Goal: Task Accomplishment & Management: Complete application form

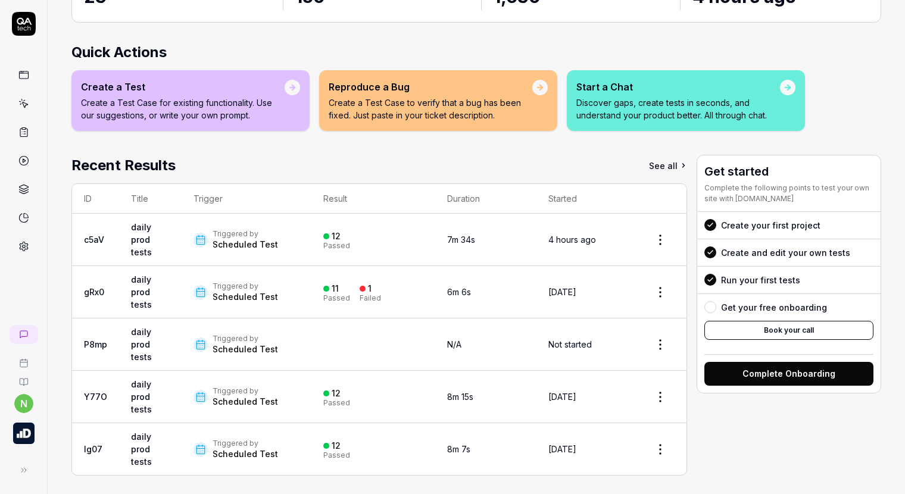
scroll to position [136, 0]
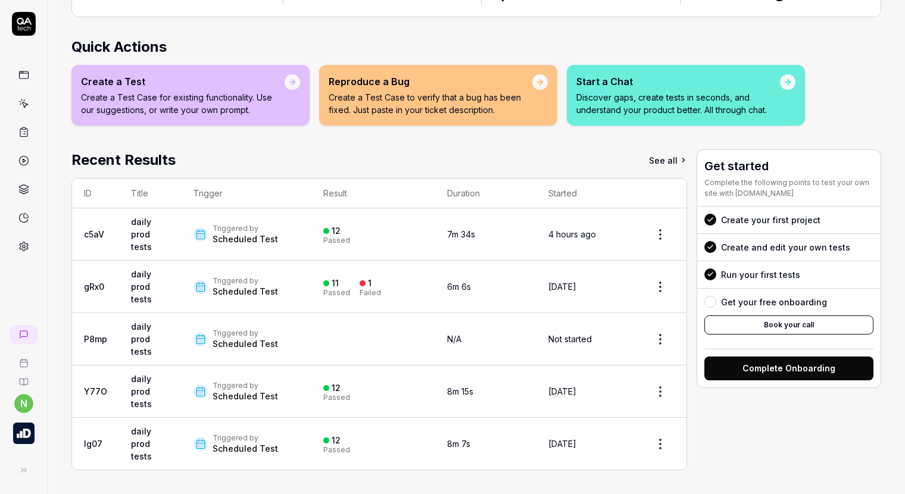
click at [24, 107] on icon at bounding box center [24, 104] width 5 height 5
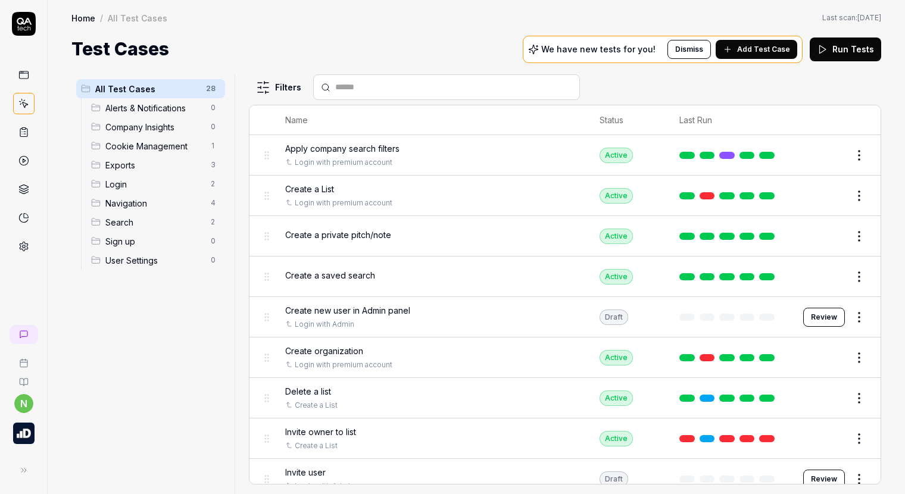
click at [780, 52] on span "Add Test Case" at bounding box center [763, 49] width 53 height 11
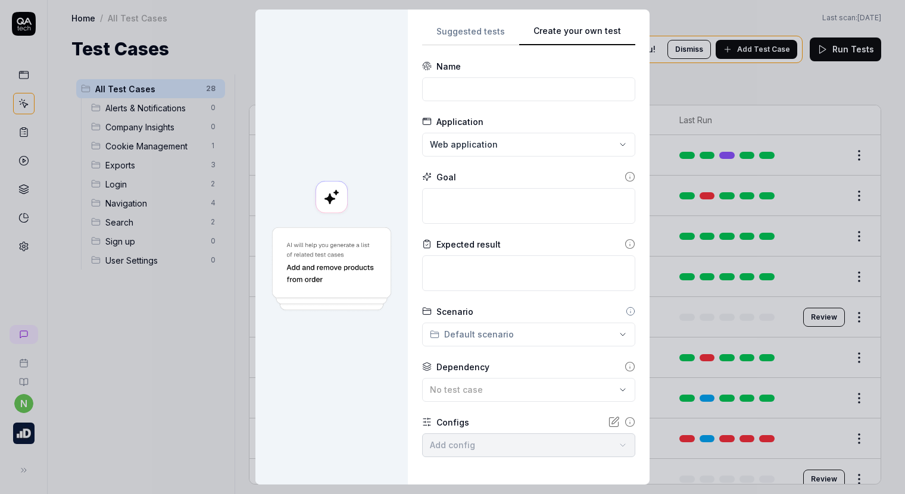
click at [496, 238] on div "Suggested tests Create your own test Name Application Web application Goal Expe…" at bounding box center [528, 247] width 213 height 446
click at [477, 88] on input at bounding box center [528, 89] width 213 height 24
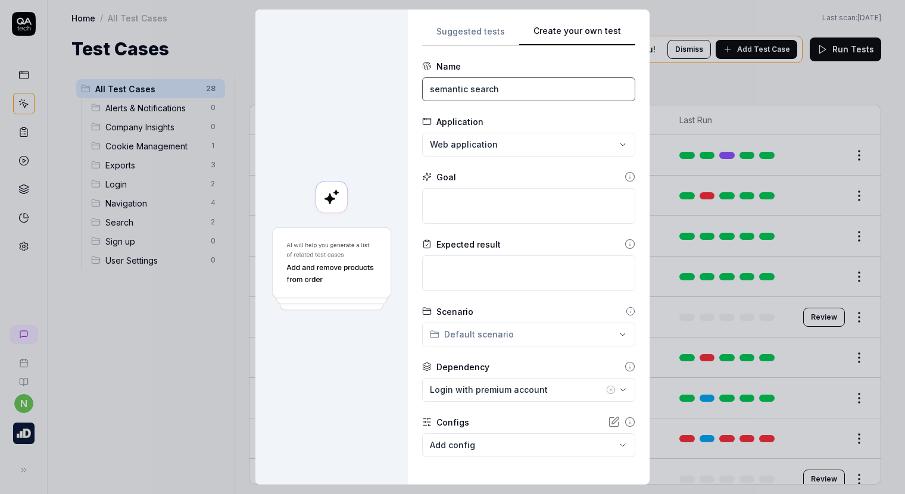
click at [423, 90] on input "semantic search" at bounding box center [528, 89] width 213 height 24
click at [445, 89] on input "use semantic search" at bounding box center [528, 89] width 213 height 24
drag, startPoint x: 520, startPoint y: 89, endPoint x: 447, endPoint y: 90, distance: 72.6
click at [447, 90] on input "use semantic search" at bounding box center [528, 89] width 213 height 24
type input "use smart sector matching"
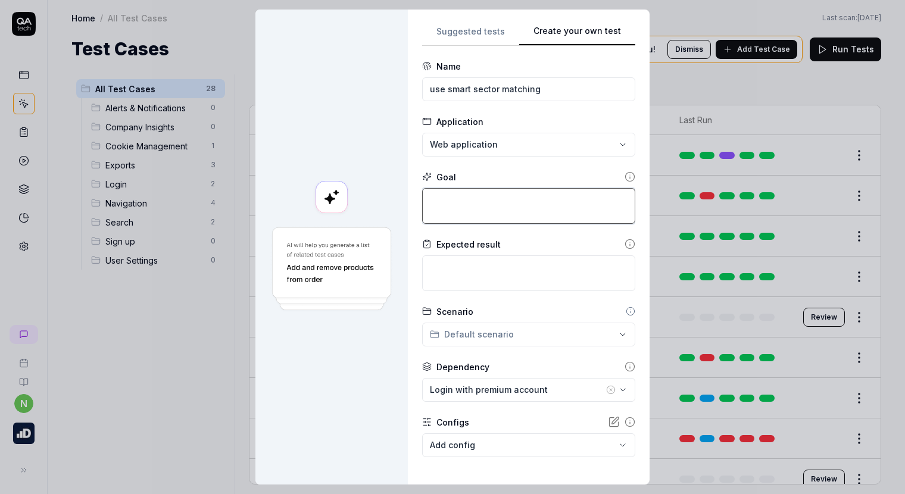
click at [483, 196] on textarea at bounding box center [528, 206] width 213 height 36
type textarea "u"
type textarea "*"
type textarea "un"
type textarea "*"
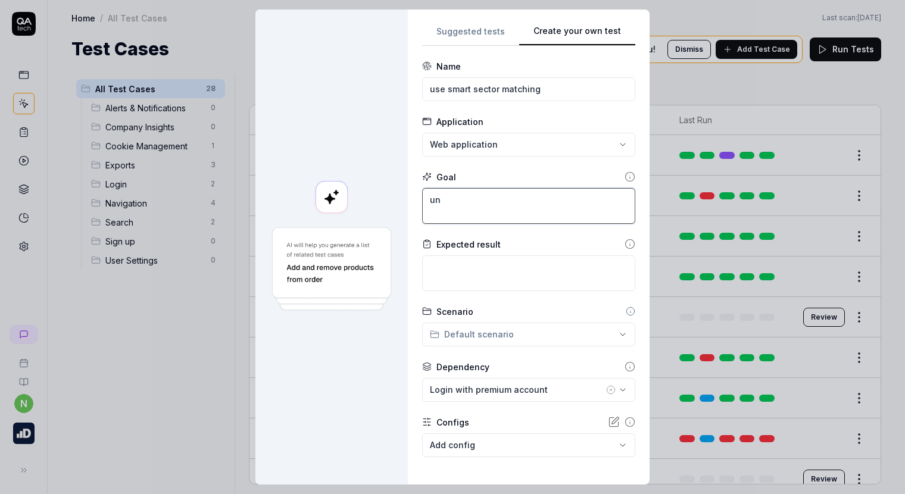
type textarea "und"
type textarea "*"
type textarea "unde"
type textarea "*"
type textarea "under"
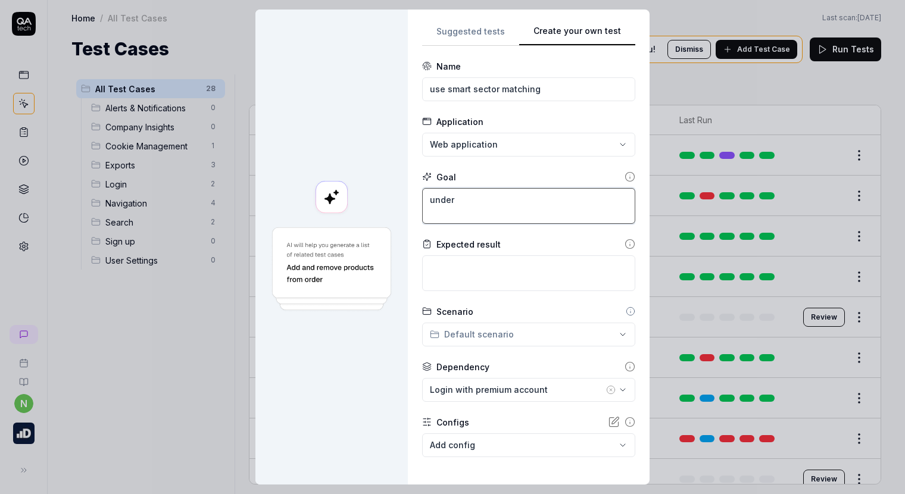
type textarea "*"
type textarea "unders"
type textarea "*"
type textarea "underst"
type textarea "*"
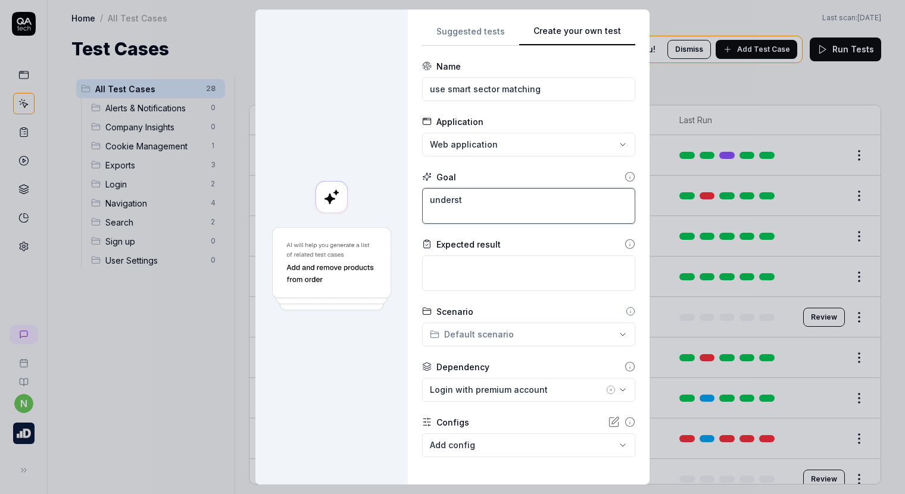
type textarea "understa"
type textarea "*"
type textarea "understand"
type textarea "*"
type textarea "understand"
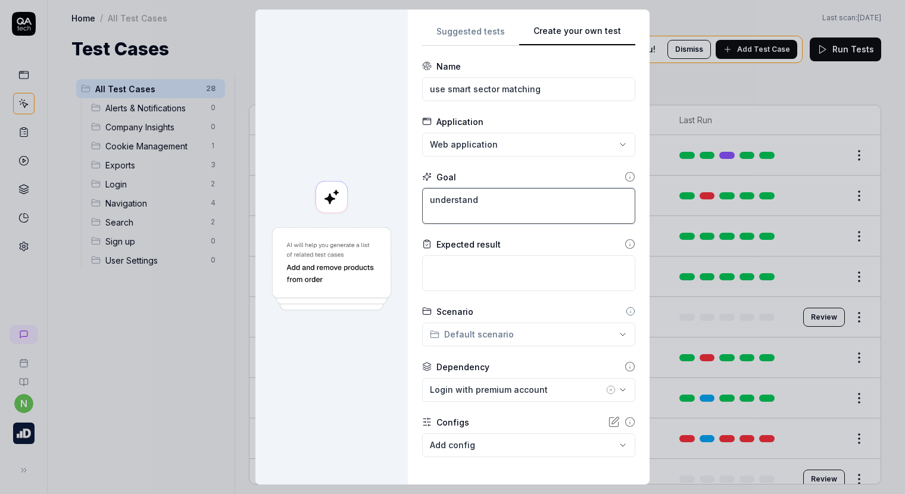
type textarea "*"
type textarea "understand"
type textarea "*"
type textarea "understan"
type textarea "*"
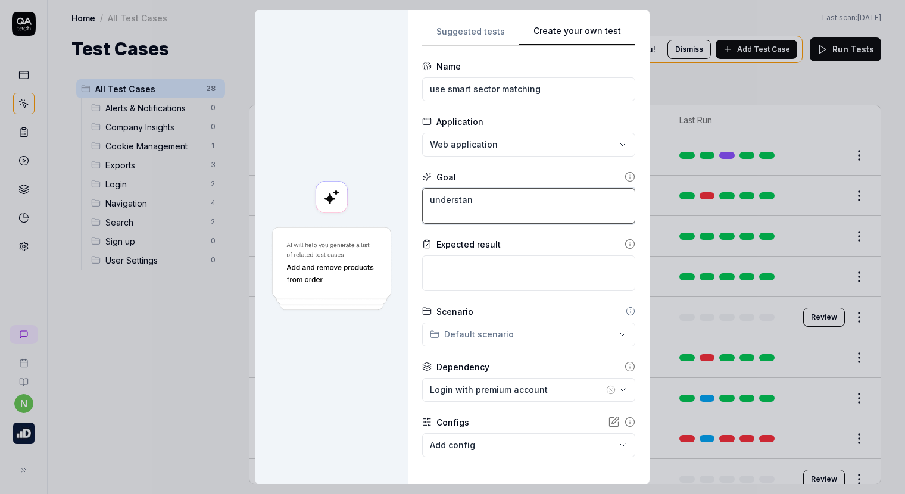
type textarea "understa"
type textarea "*"
type textarea "underst"
type textarea "*"
type textarea "unders"
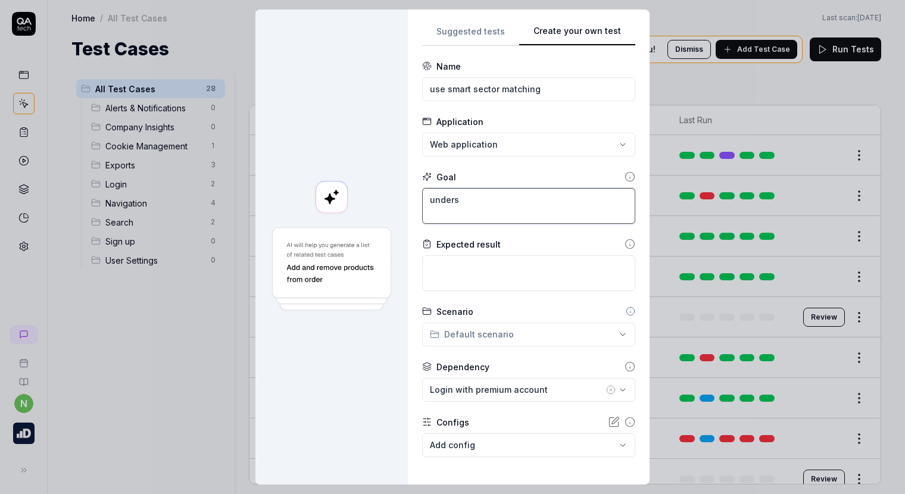
type textarea "*"
type textarea "under"
type textarea "*"
type textarea "unde"
type textarea "*"
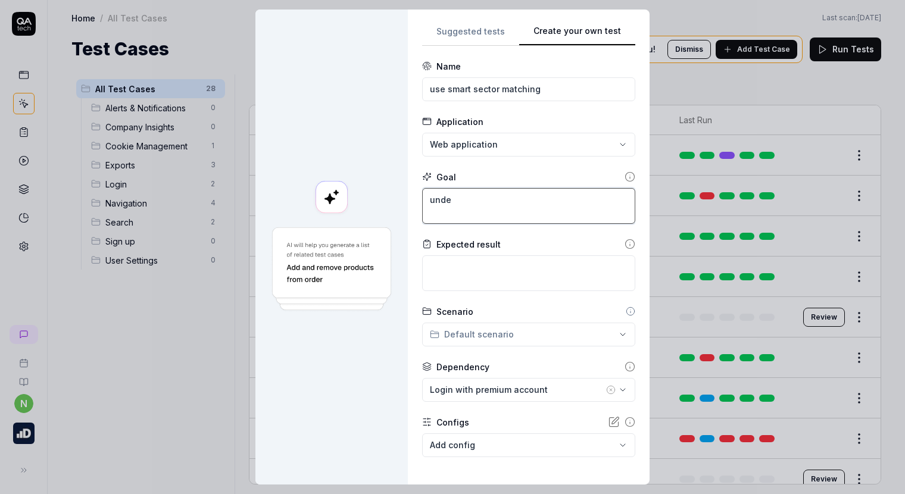
type textarea "und"
type textarea "*"
type textarea "un"
type textarea "*"
type textarea "u"
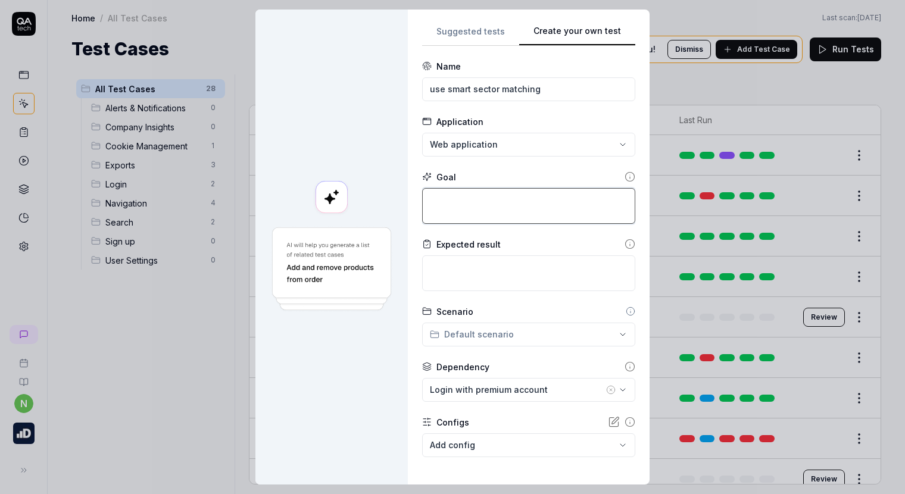
type textarea "*"
type textarea "k"
type textarea "*"
type textarea "u"
type textarea "*"
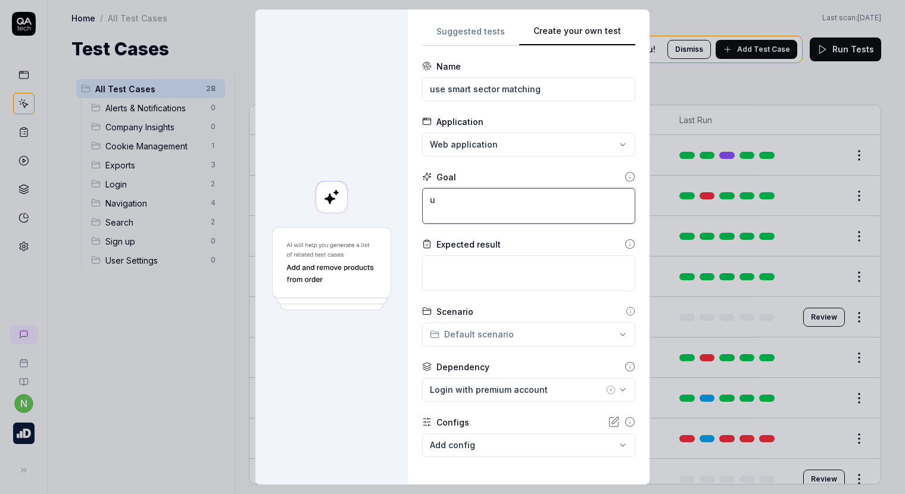
type textarea "un"
type textarea "*"
type textarea "und"
type textarea "*"
type textarea "unde"
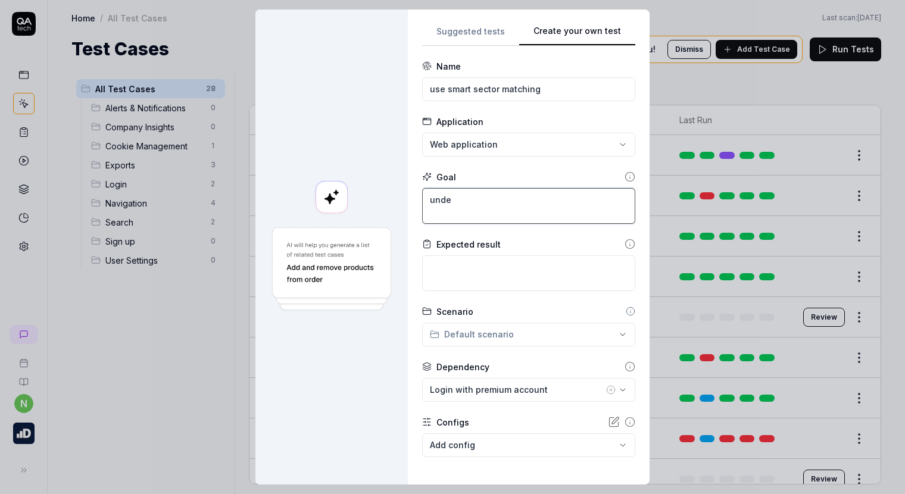
type textarea "*"
type textarea "under"
type textarea "*"
type textarea "unders"
type textarea "*"
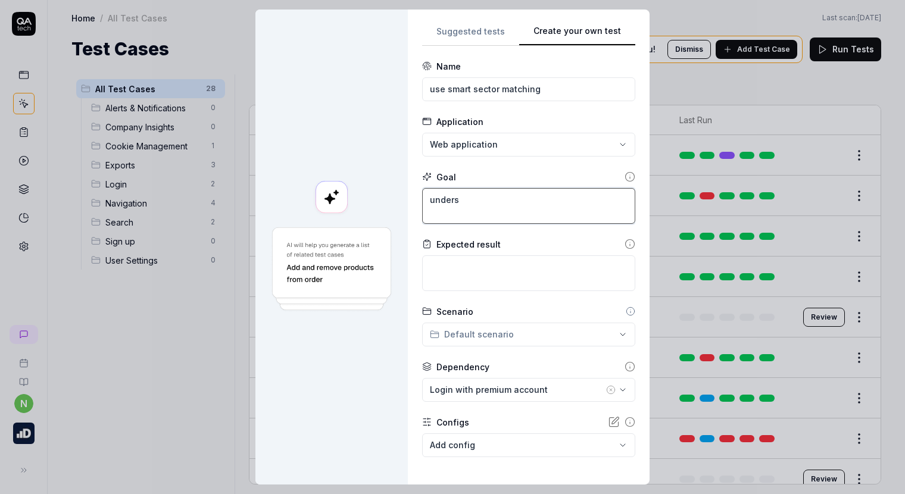
type textarea "underst"
type textarea "*"
type textarea "understa"
type textarea "*"
type textarea "understan"
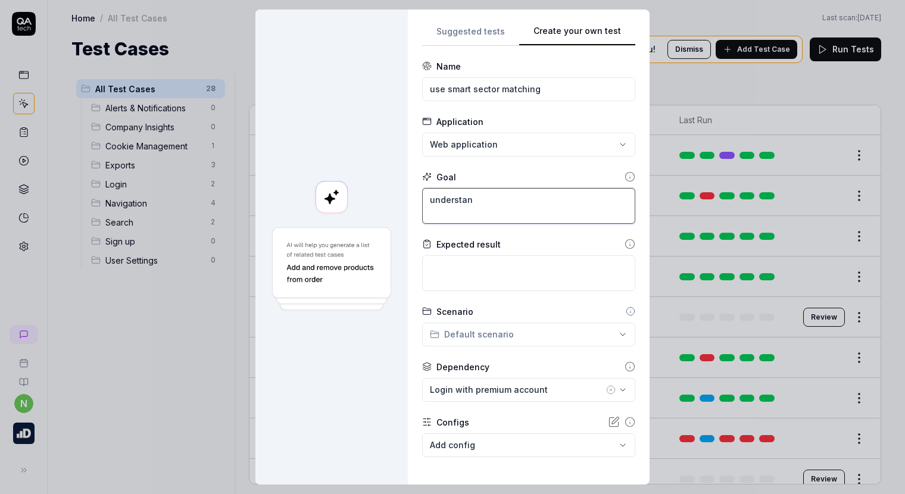
type textarea "*"
type textarea "understand"
type textarea "*"
type textarea "understand"
type textarea "*"
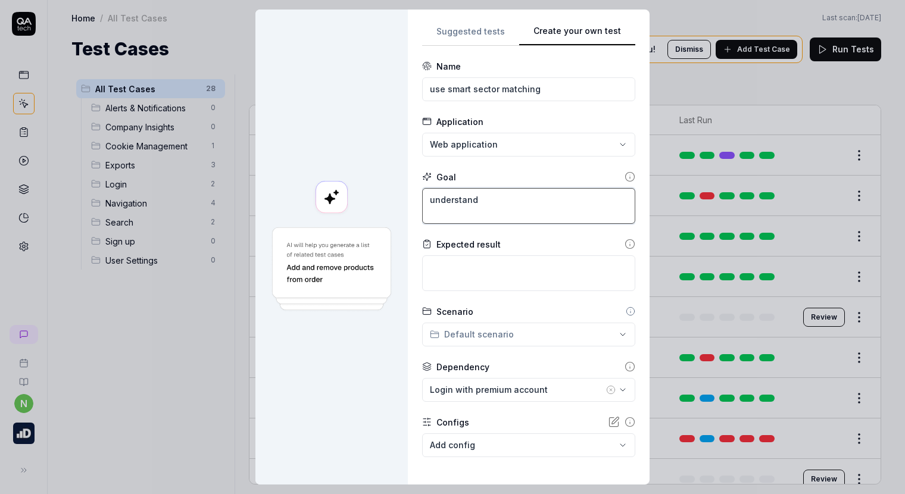
type textarea "understand i"
type textarea "*"
type textarea "understand if"
type textarea "*"
type textarea "understand if"
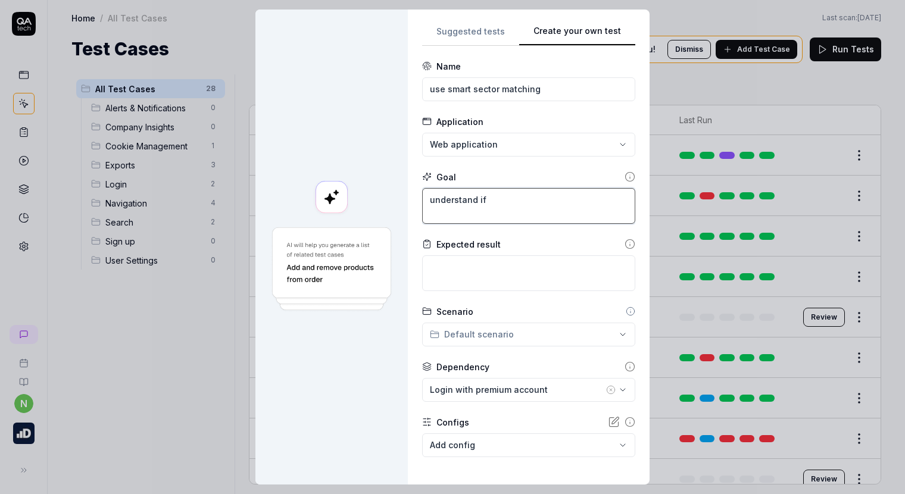
type textarea "*"
type textarea "understand if t"
type textarea "*"
type textarea "understand if th"
type textarea "*"
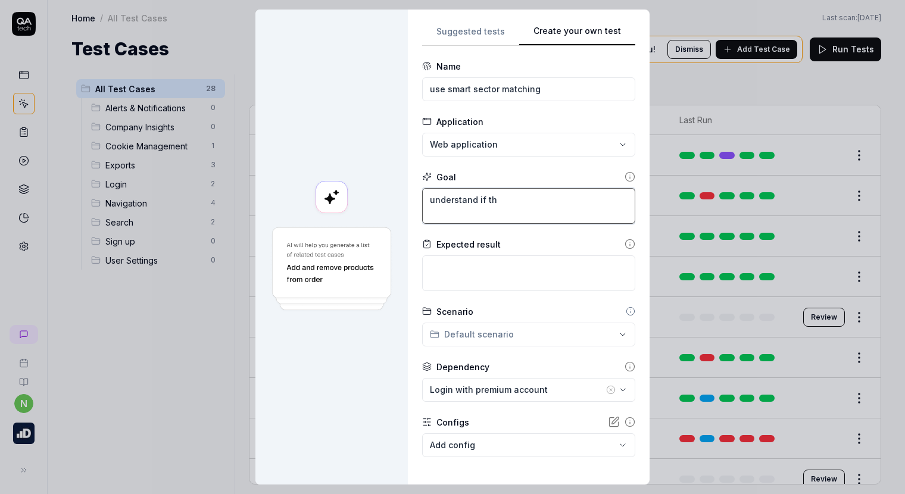
type textarea "understand if the"
type textarea "*"
type textarea "understand if the"
type textarea "*"
type textarea "understand if the"
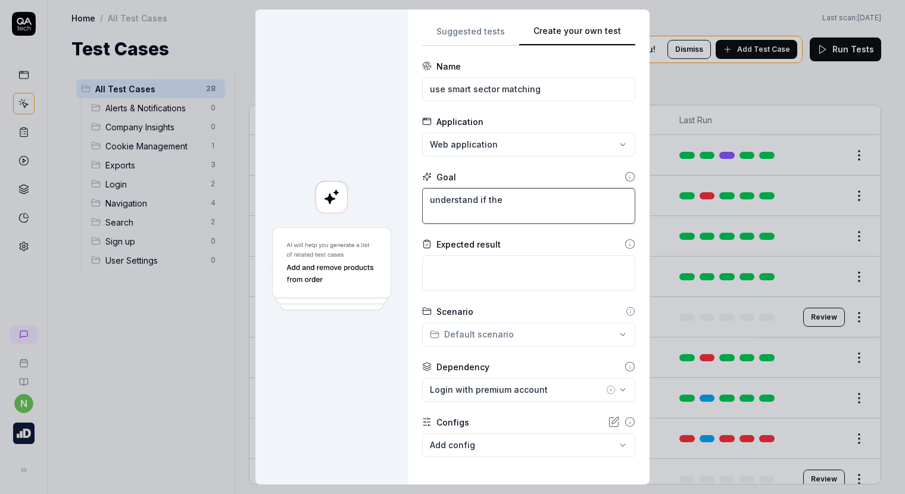
type textarea "*"
type textarea "understand if th"
type textarea "*"
type textarea "understand if t"
type textarea "*"
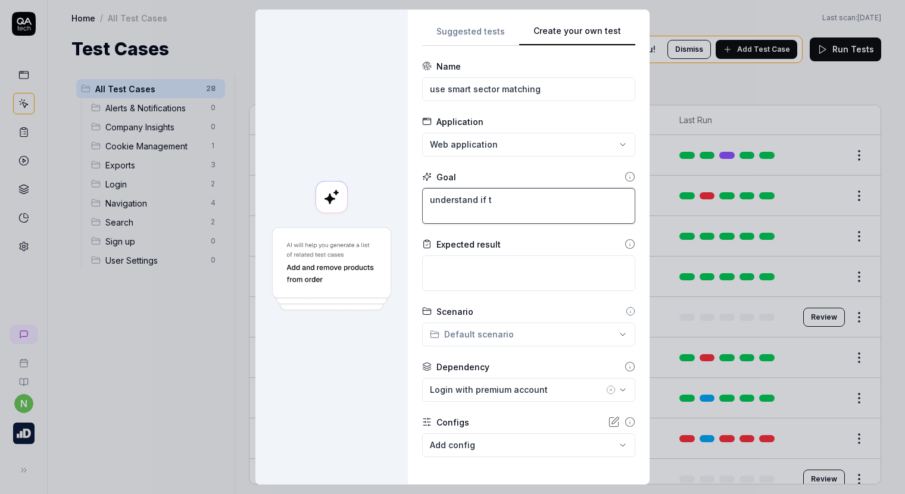
type textarea "understand if"
type textarea "*"
type textarea "understand if"
type textarea "*"
type textarea "understand i"
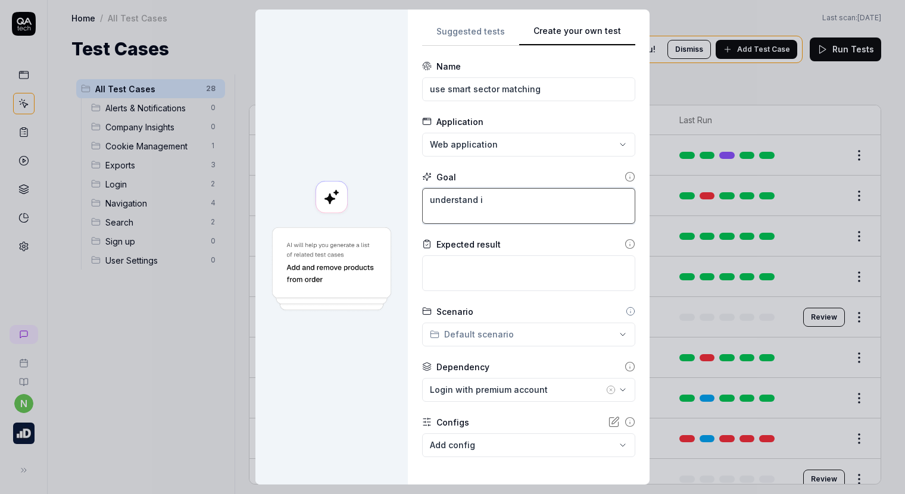
type textarea "*"
type textarea "understand"
type textarea "*"
type textarea "understand"
type textarea "*"
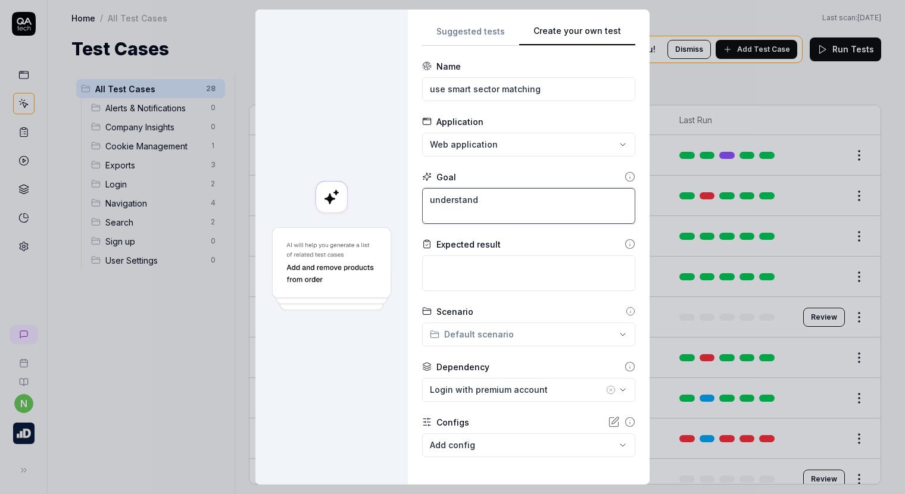
type textarea "understan"
type textarea "*"
type textarea "understa"
type textarea "*"
type textarea "underst"
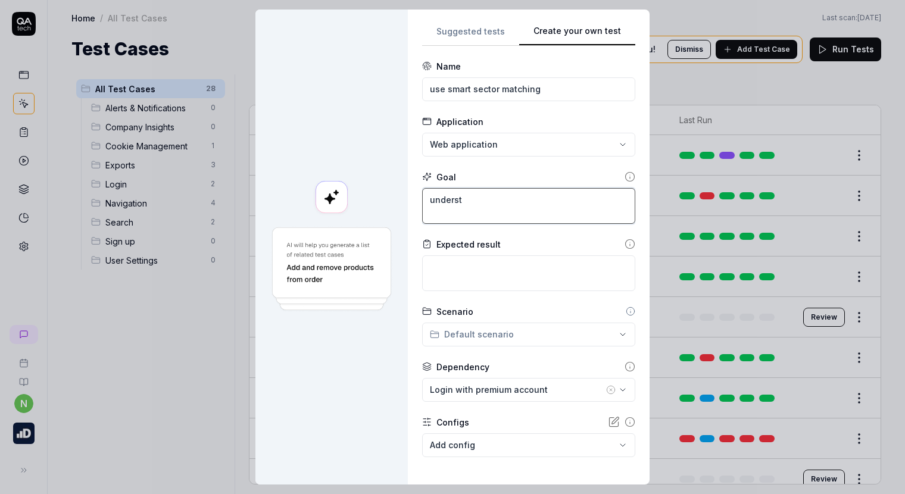
type textarea "*"
type textarea "unders"
type textarea "*"
type textarea "under"
type textarea "*"
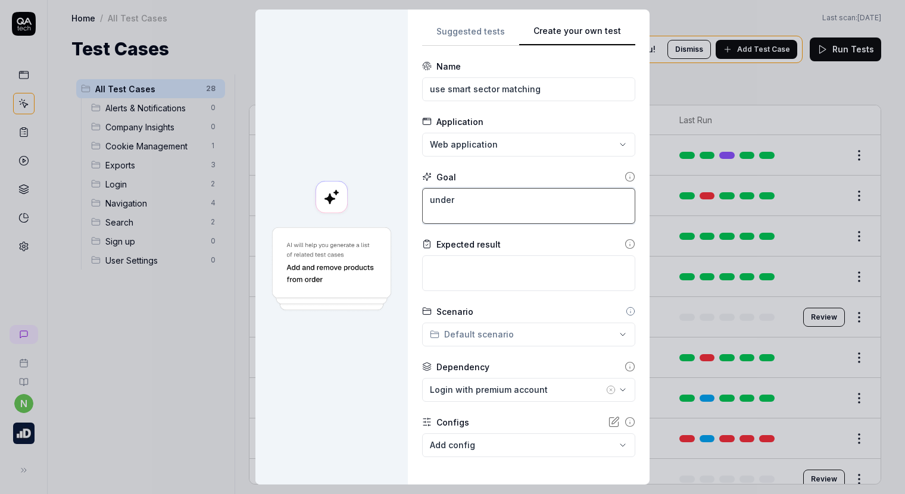
type textarea "unde"
type textarea "*"
type textarea "und"
type textarea "*"
type textarea "un"
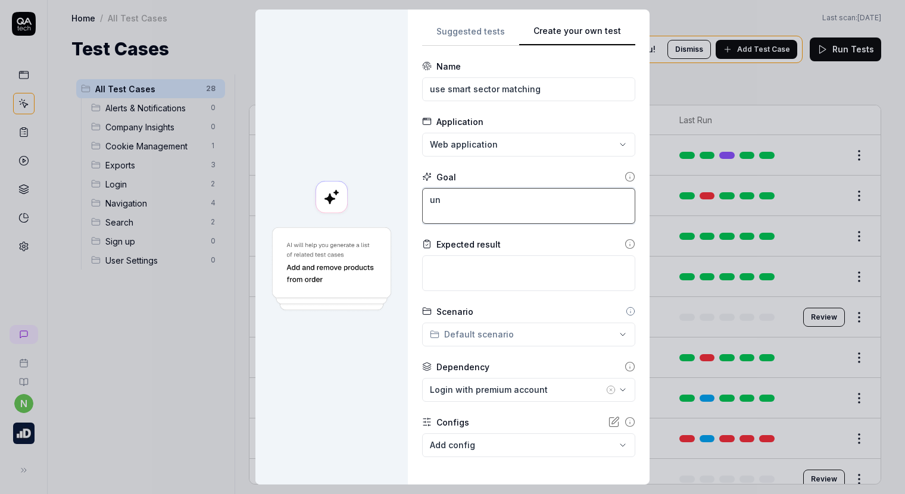
type textarea "*"
type textarea "u"
type textarea "*"
type textarea "us"
type textarea "*"
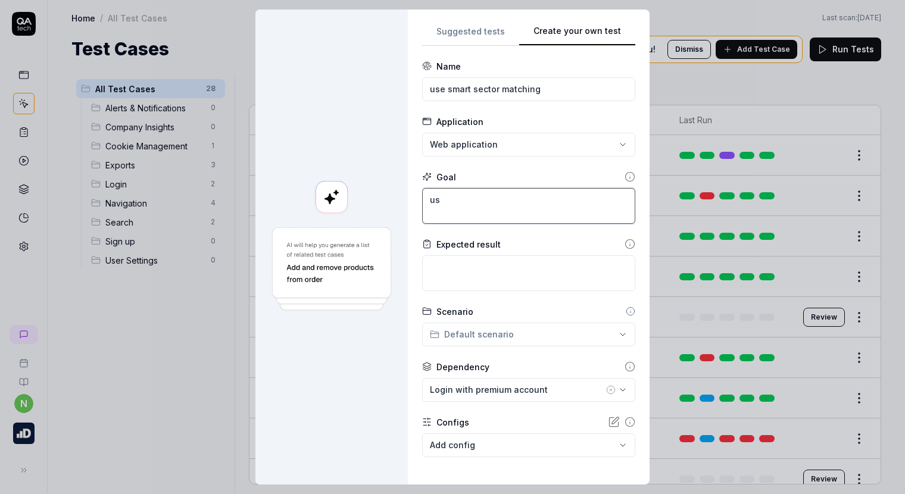
type textarea "use"
type textarea "*"
type textarea "use"
type textarea "*"
type textarea "use t"
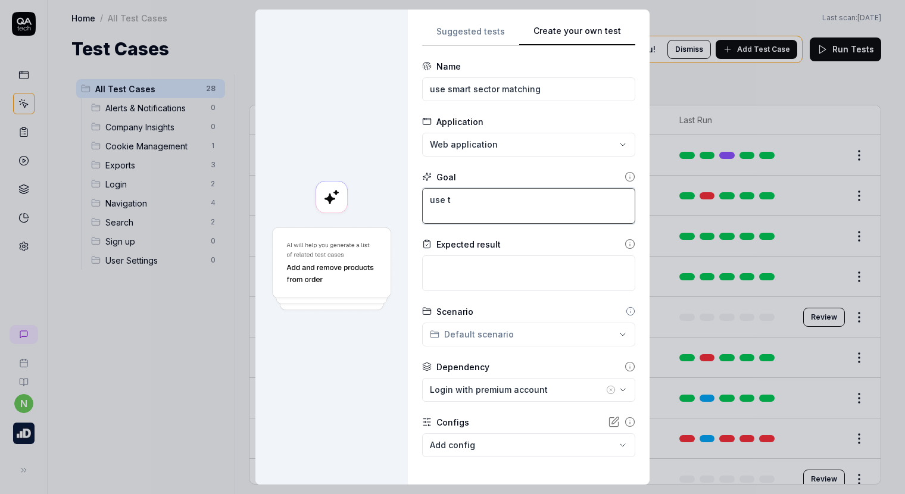
type textarea "*"
type textarea "use th"
type textarea "*"
type textarea "use the"
type textarea "*"
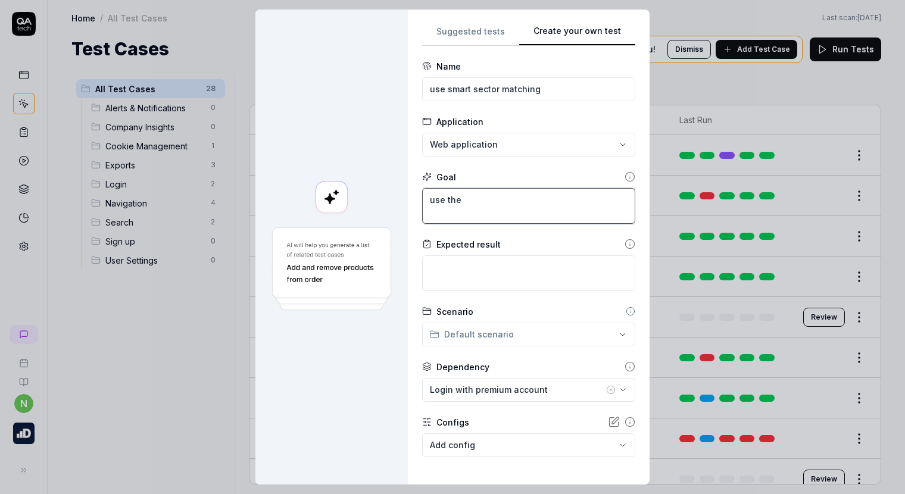
type textarea "use the"
type textarea "*"
type textarea "use the S"
type textarea "*"
type textarea "use the Sm"
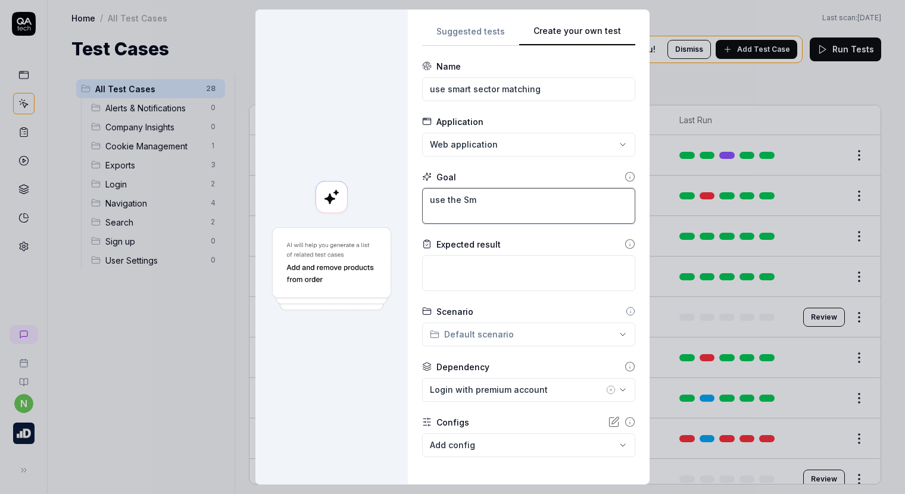
type textarea "*"
type textarea "use the Sma"
type textarea "*"
type textarea "use the Smar"
type textarea "*"
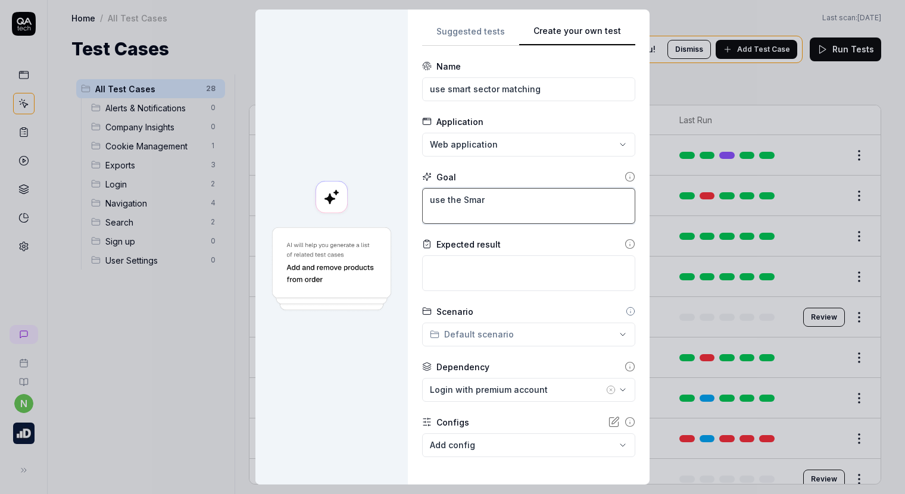
type textarea "use the Smart"
type textarea "*"
type textarea "use the Smart"
type textarea "*"
type textarea "use the Smart S"
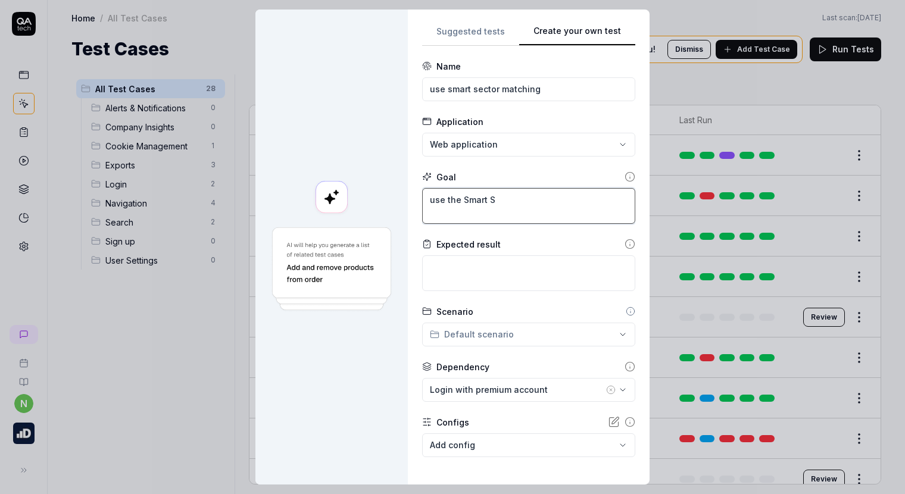
type textarea "*"
type textarea "use the Smart Se"
type textarea "*"
type textarea "use the Smart Sec"
type textarea "*"
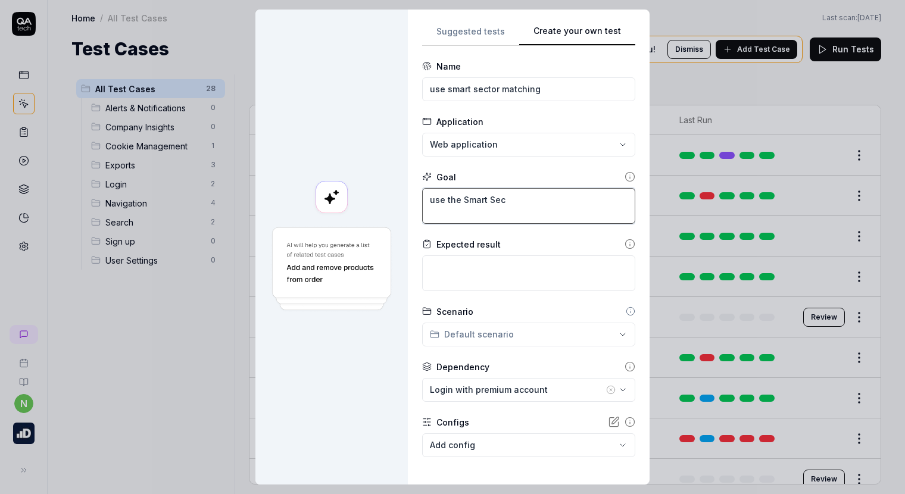
type textarea "use the Smart Sect"
type textarea "*"
type textarea "use the Smart Secto"
type textarea "*"
type textarea "use the Smart Sector"
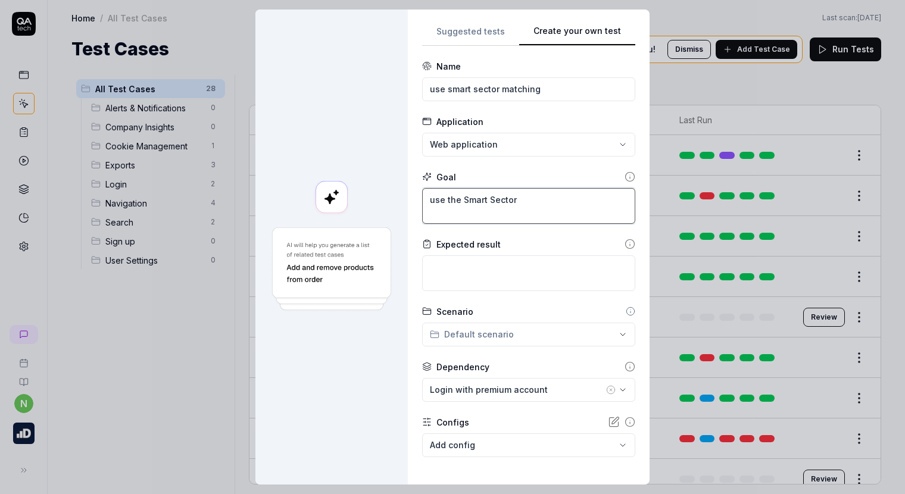
type textarea "*"
type textarea "use the Smart Sector"
type textarea "*"
type textarea "use the Smart Sector M"
type textarea "*"
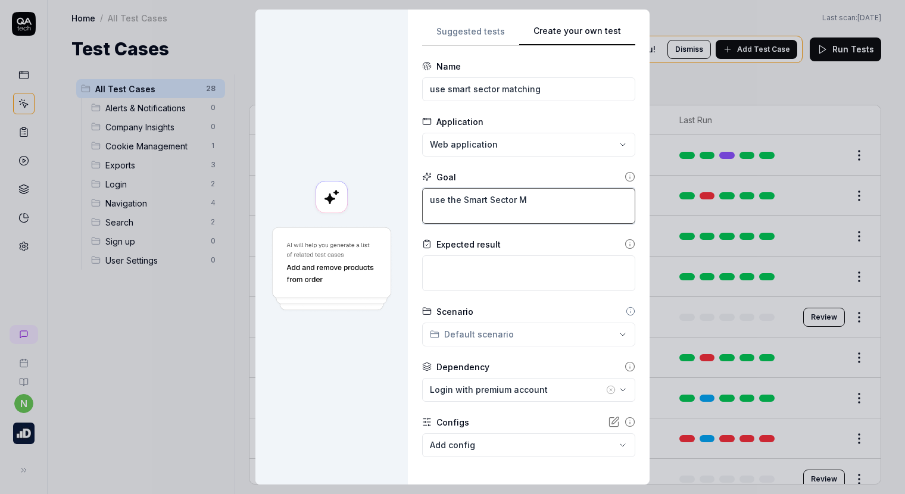
type textarea "use the Smart Sector Ma"
type textarea "*"
type textarea "use the Smart Sector Mat"
type textarea "*"
type textarea "use the Smart Sector Matc"
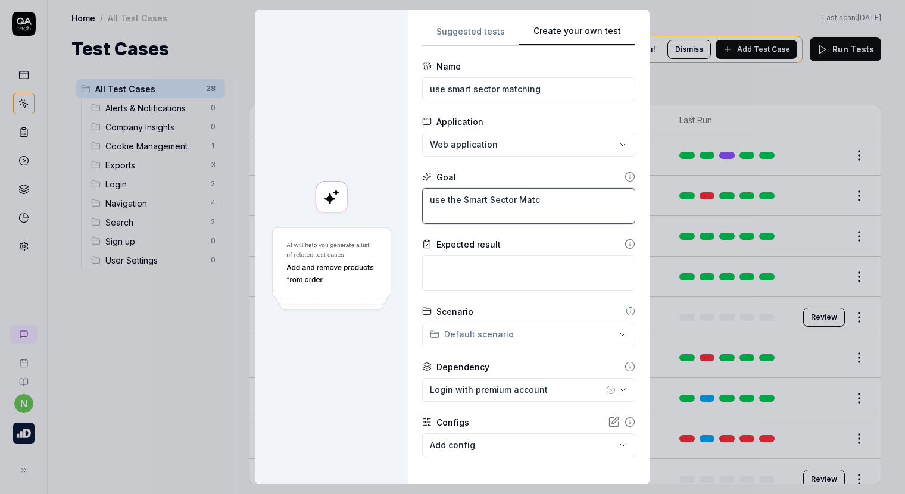
type textarea "*"
type textarea "use the Smart Sector Match"
type textarea "*"
type textarea "use the Smart Sector Matchn"
type textarea "*"
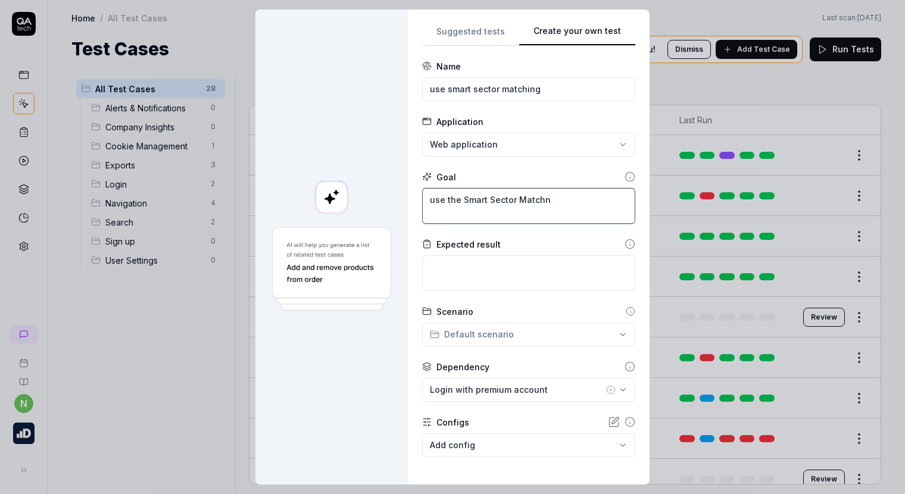
type textarea "use the Smart Sector Matchng"
type textarea "*"
type textarea "use the Smart Sector Matchn"
type textarea "*"
type textarea "use the Smart Sector Match"
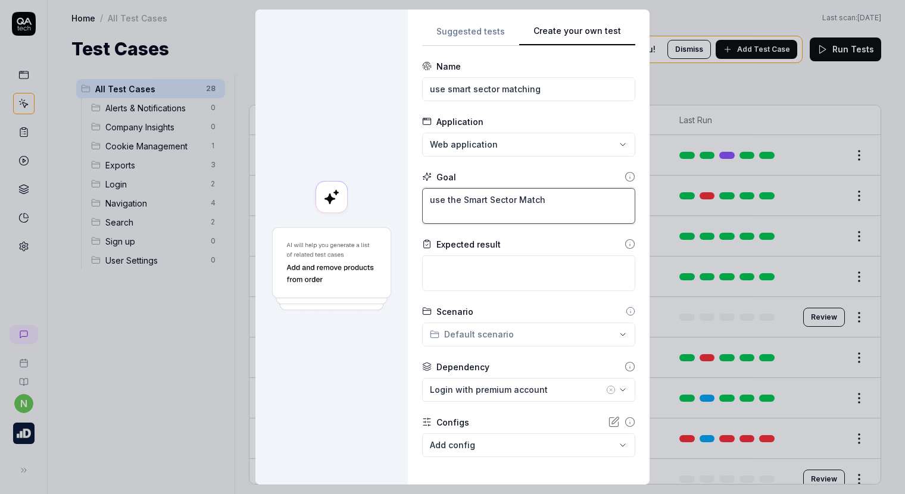
type textarea "*"
type textarea "use the Smart Sector Matchi"
type textarea "*"
type textarea "use the Smart Sector Matchin"
type textarea "*"
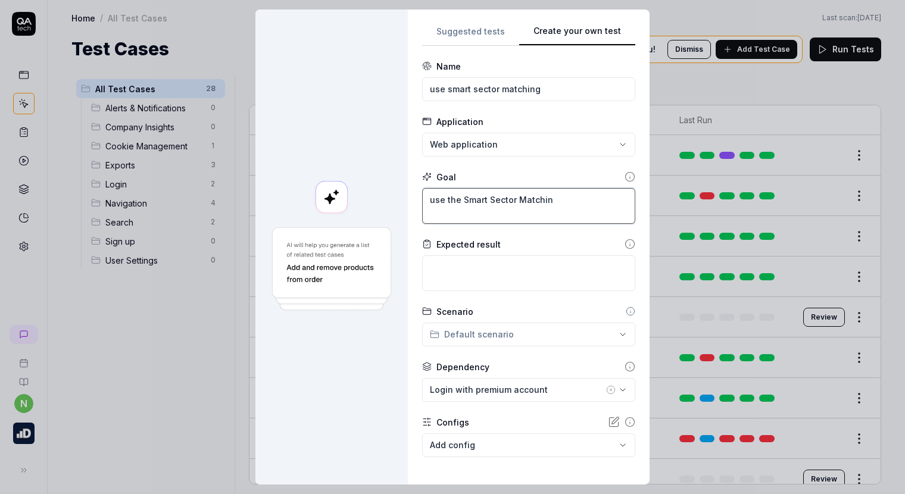
type textarea "use the Smart Sector Matching"
type textarea "*"
type textarea "use the Smart Sector Matching"
type textarea "*"
type textarea "use the Smart Sector Matching f"
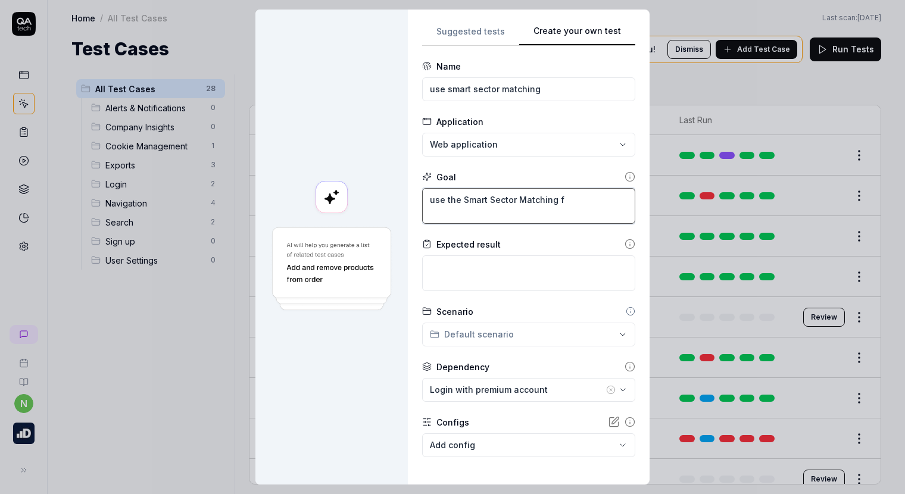
type textarea "*"
type textarea "use the Smart Sector Matching fi"
type textarea "*"
type textarea "use the Smart Sector Matching fil"
type textarea "*"
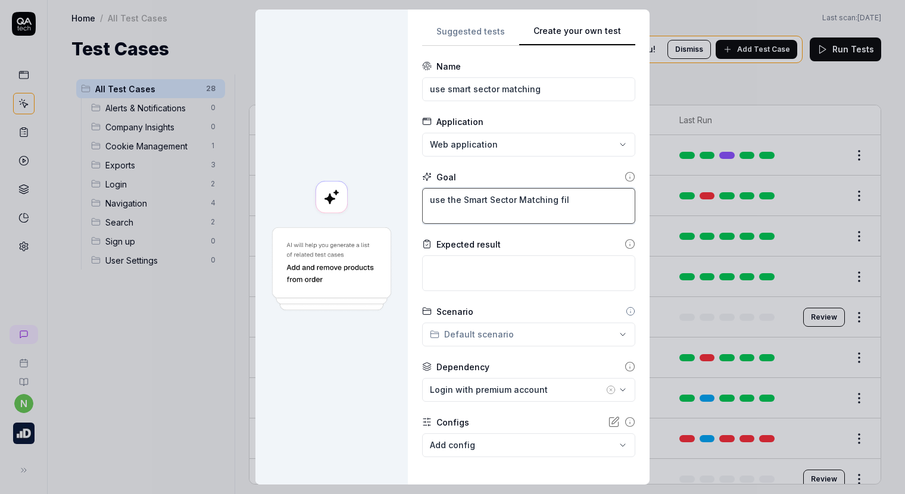
type textarea "use the Smart Sector Matching filt"
type textarea "*"
type textarea "use the Smart Sector Matching filte"
type textarea "*"
type textarea "use the Smart Sector Matching filter"
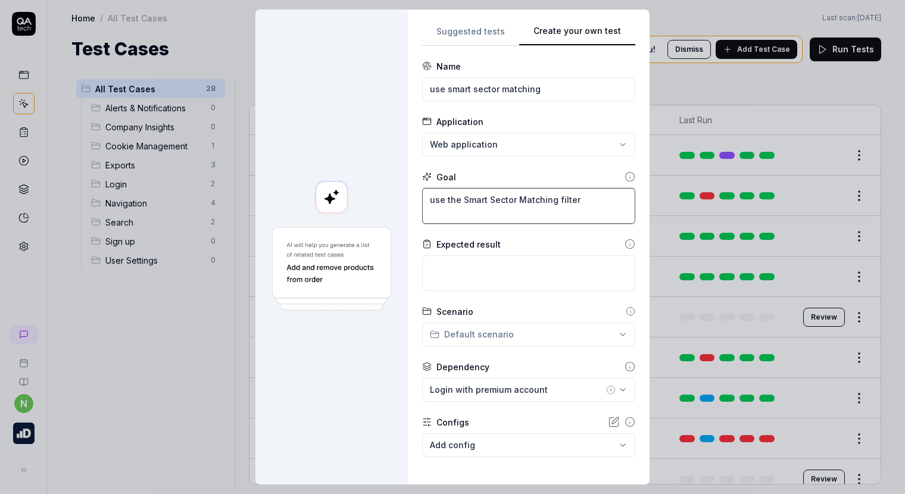
type textarea "*"
type textarea "use the Smart Sector Matching filter i"
type textarea "*"
type textarea "use the Smart Sector Matching filter in"
type textarea "*"
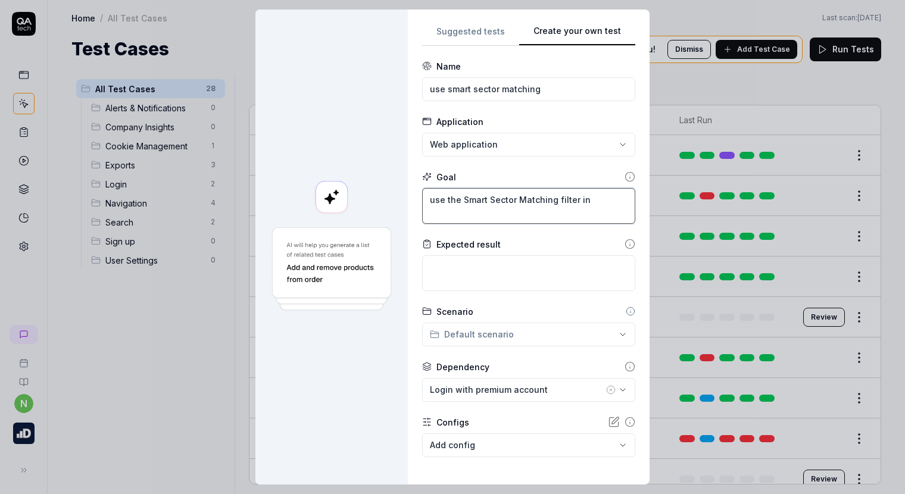
type textarea "use the Smart Sector Matching filter in"
type textarea "*"
type textarea "use the Smart Sector Matching filter in t"
click at [507, 268] on textarea at bounding box center [528, 273] width 213 height 36
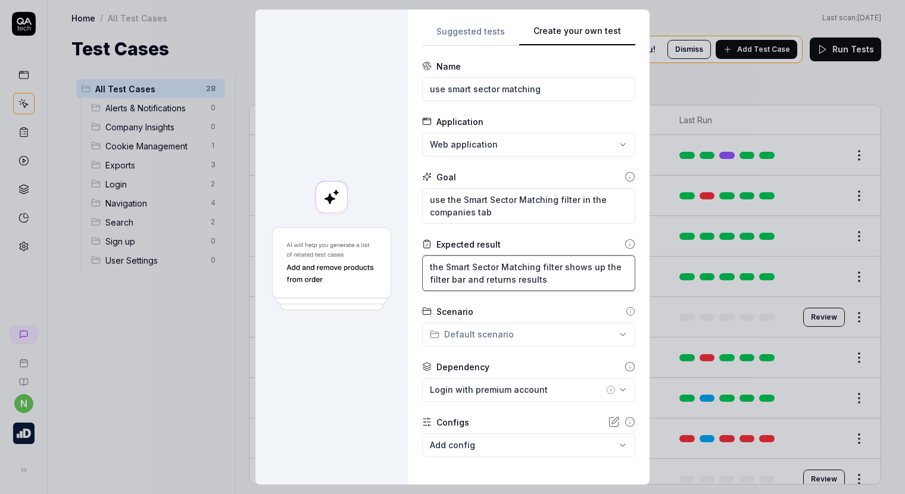
scroll to position [54, 0]
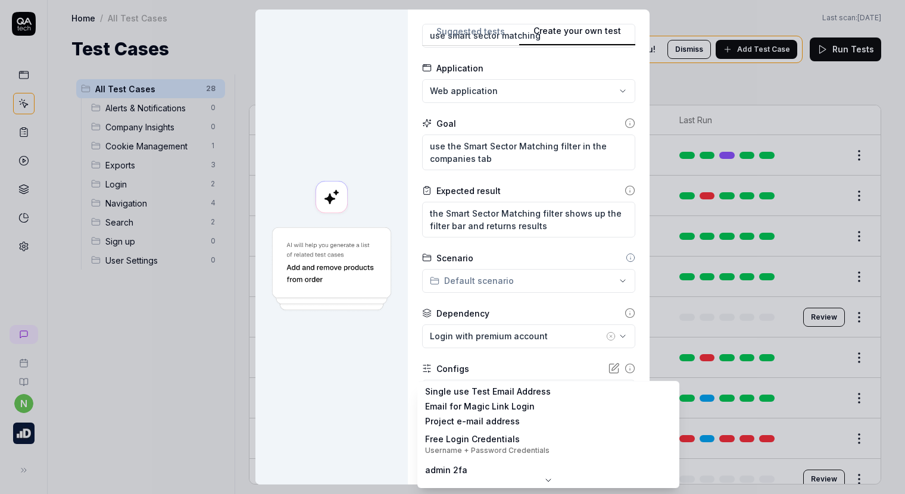
click at [473, 390] on body "n Home / All Test Cases Home / All Test Cases Last scan: [DATE] Test Cases We h…" at bounding box center [452, 247] width 905 height 494
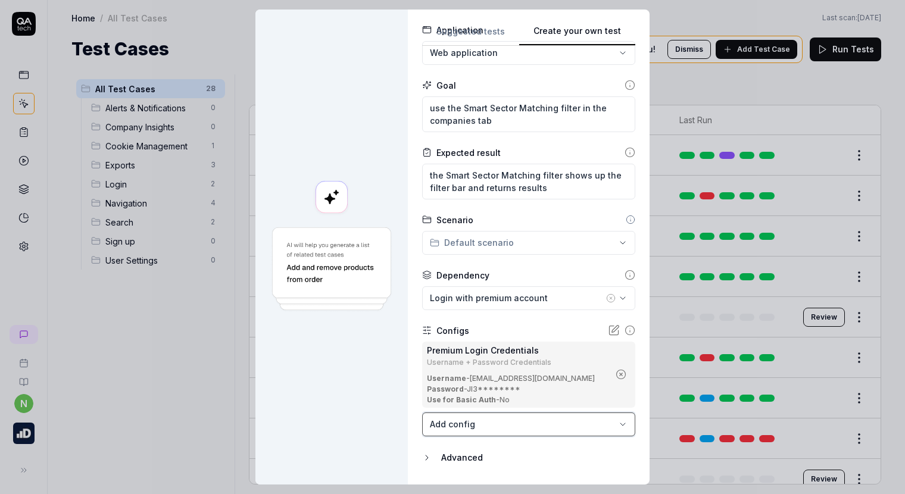
scroll to position [124, 0]
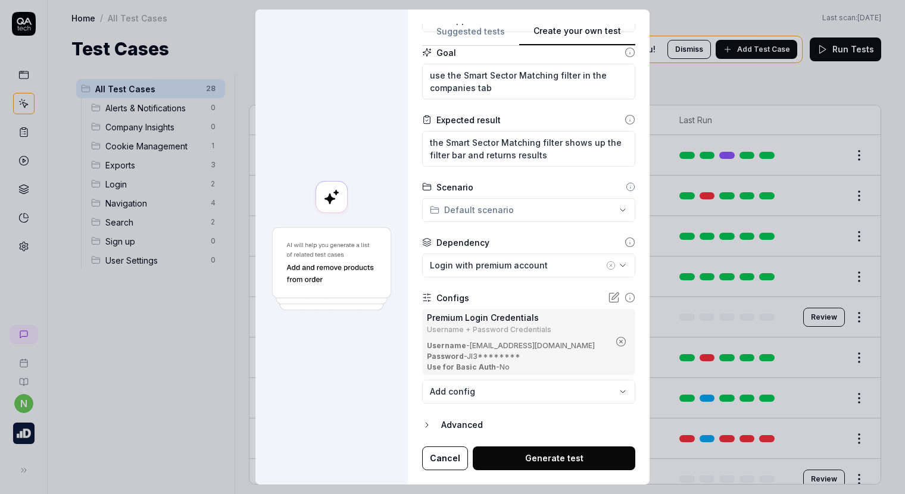
click at [535, 452] on button "Generate test" at bounding box center [554, 458] width 163 height 24
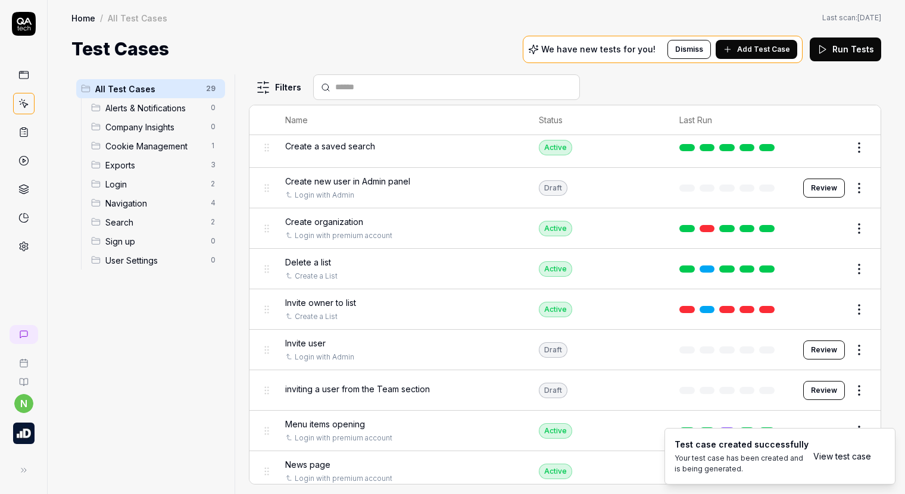
scroll to position [60, 0]
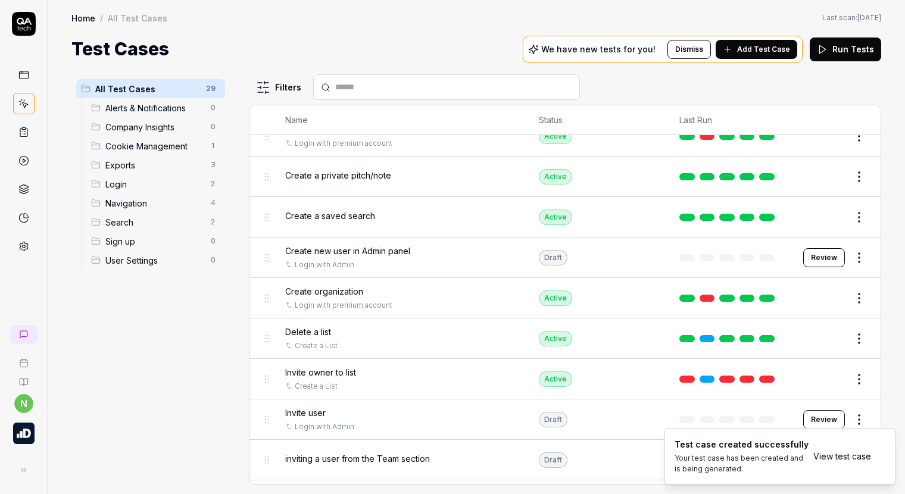
click at [855, 253] on html "n Home / All Test Cases Home / All Test Cases Last scan: [DATE] Test Cases We h…" at bounding box center [452, 247] width 905 height 494
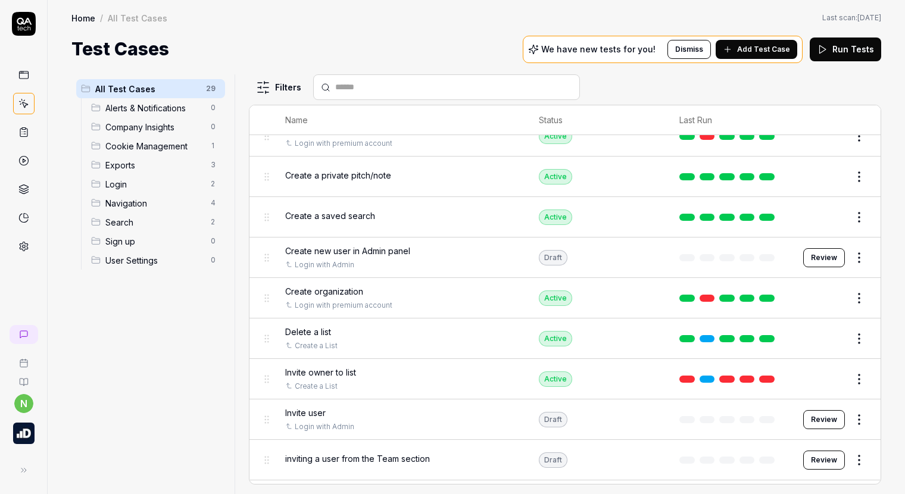
click at [488, 249] on html "n Home / All Test Cases Home / All Test Cases Last scan: [DATE] Test Cases We h…" at bounding box center [452, 247] width 905 height 494
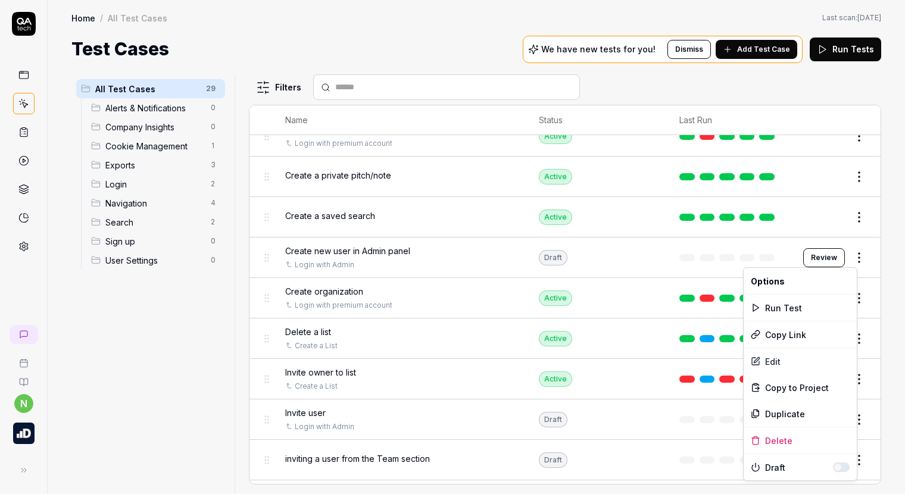
click at [850, 255] on html "n Home / All Test Cases Home / All Test Cases Last scan: [DATE] Test Cases We h…" at bounding box center [452, 247] width 905 height 494
click at [784, 438] on div "Delete" at bounding box center [799, 440] width 113 height 26
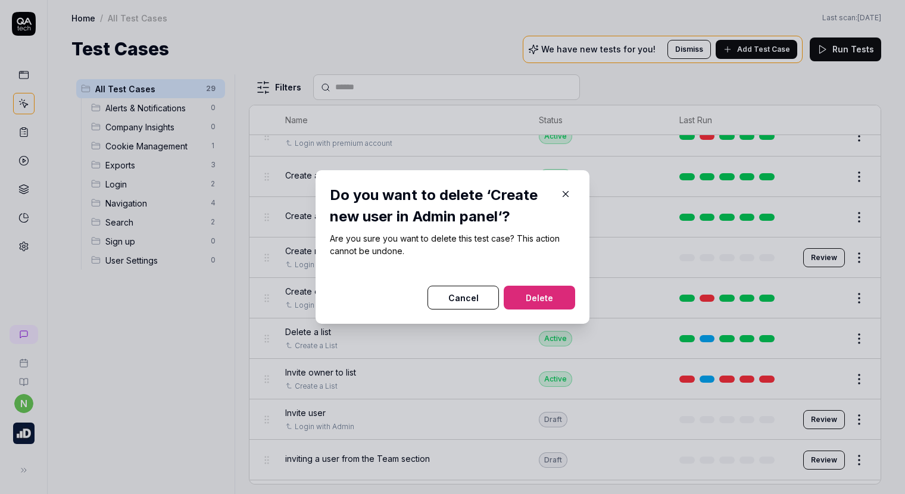
click at [541, 301] on button "Delete" at bounding box center [539, 298] width 71 height 24
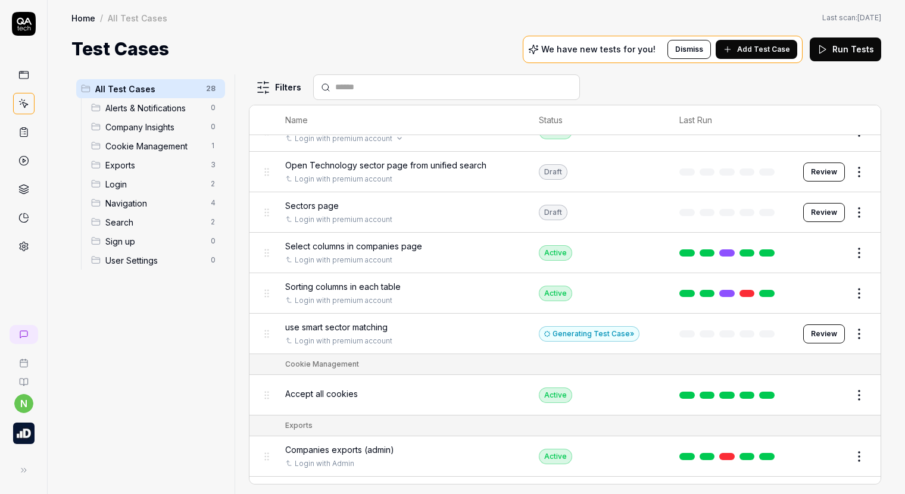
scroll to position [495, 0]
